Goal: Transaction & Acquisition: Obtain resource

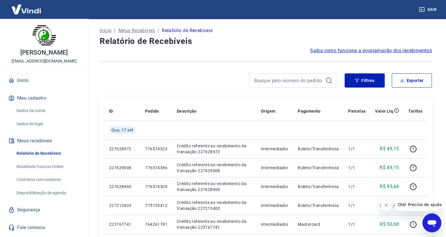
click at [389, 203] on button "Fechar mensagem da empresa" at bounding box center [386, 205] width 12 height 12
click at [283, 81] on input at bounding box center [288, 80] width 69 height 9
paste input "771208675"
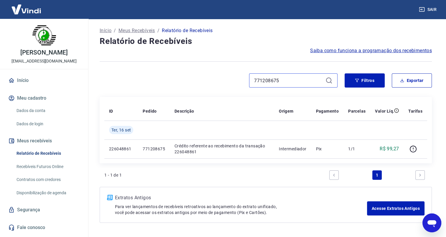
drag, startPoint x: 283, startPoint y: 81, endPoint x: 235, endPoint y: 79, distance: 48.1
click at [235, 79] on div "771208675" at bounding box center [219, 80] width 238 height 14
paste input "9"
drag, startPoint x: 284, startPoint y: 79, endPoint x: 225, endPoint y: 80, distance: 59.3
click at [225, 80] on div "771208679" at bounding box center [219, 80] width 238 height 14
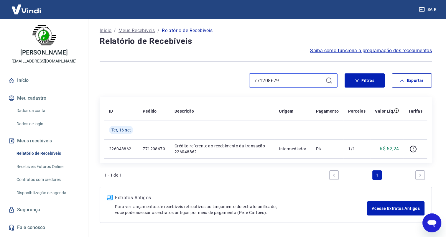
paste input "756"
drag, startPoint x: 286, startPoint y: 81, endPoint x: 242, endPoint y: 79, distance: 44.0
click at [242, 79] on div "771208756" at bounding box center [219, 80] width 238 height 14
paste input "909"
drag, startPoint x: 285, startPoint y: 80, endPoint x: 224, endPoint y: 77, distance: 60.5
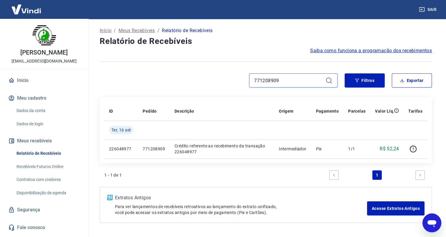
click at [224, 77] on div "771208909" at bounding box center [219, 80] width 238 height 14
paste input "5135412"
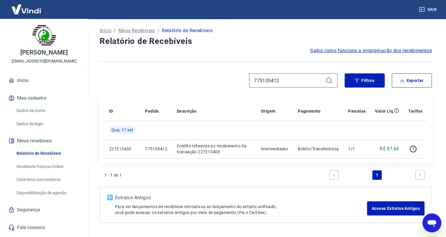
drag, startPoint x: 282, startPoint y: 80, endPoint x: 234, endPoint y: 79, distance: 48.1
click at [234, 79] on div "775135412" at bounding box center [219, 80] width 238 height 14
paste input "6574305"
drag, startPoint x: 285, startPoint y: 83, endPoint x: 238, endPoint y: 81, distance: 47.2
click at [238, 81] on div "776574305" at bounding box center [219, 80] width 238 height 14
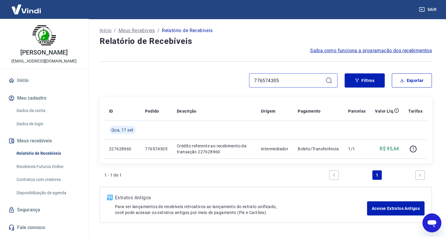
paste input "23"
drag, startPoint x: 257, startPoint y: 81, endPoint x: 229, endPoint y: 82, distance: 28.6
click at [229, 82] on div "776574323" at bounding box center [219, 80] width 238 height 14
paste input "86"
type input "776574386"
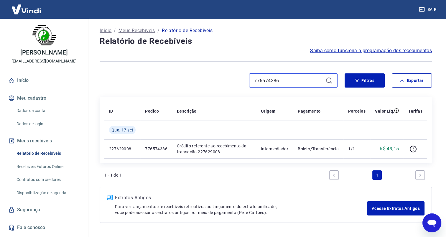
drag, startPoint x: 277, startPoint y: 81, endPoint x: 222, endPoint y: 81, distance: 55.7
click at [222, 81] on div "776574386" at bounding box center [219, 80] width 238 height 14
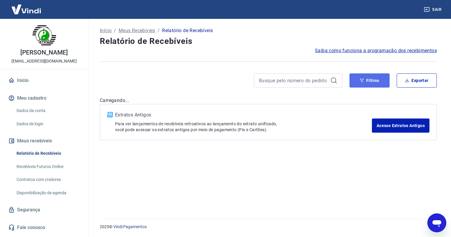
click at [365, 80] on button "Filtros" at bounding box center [369, 80] width 40 height 14
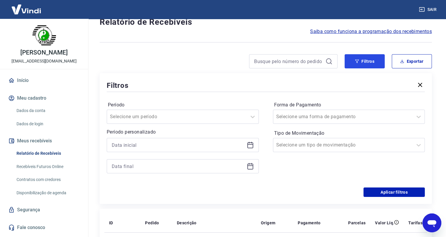
scroll to position [29, 0]
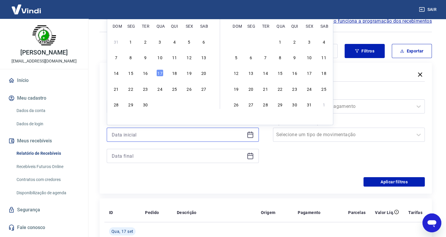
click at [132, 135] on input at bounding box center [178, 134] width 133 height 9
click at [146, 74] on div "16" at bounding box center [145, 73] width 7 height 7
type input "[DATE]"
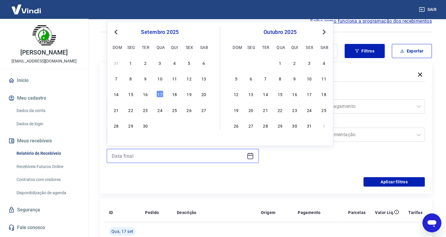
click at [125, 157] on input at bounding box center [178, 156] width 133 height 9
click at [145, 94] on div "16" at bounding box center [145, 94] width 7 height 7
type input "[DATE]"
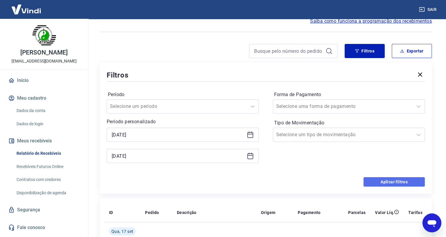
click at [390, 183] on button "Aplicar filtros" at bounding box center [394, 181] width 61 height 9
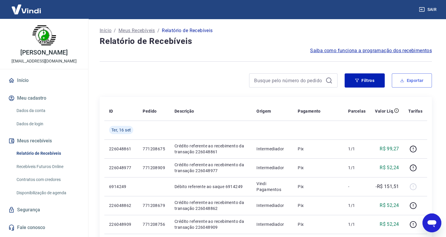
click at [405, 82] on button "Exportar" at bounding box center [412, 80] width 40 height 14
type input "[DATE]"
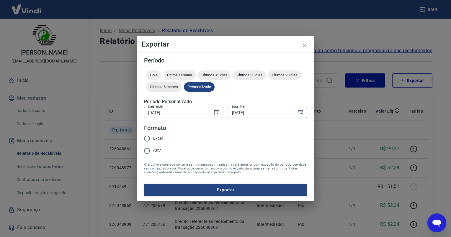
click at [147, 139] on input "Excel" at bounding box center [147, 138] width 12 height 12
radio input "true"
click at [228, 192] on button "Exportar" at bounding box center [225, 190] width 163 height 12
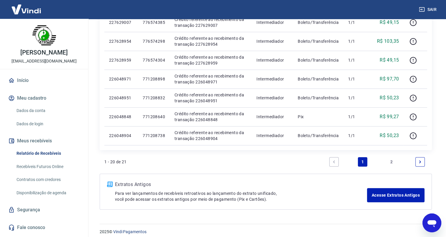
scroll to position [376, 0]
